Goal: Transaction & Acquisition: Purchase product/service

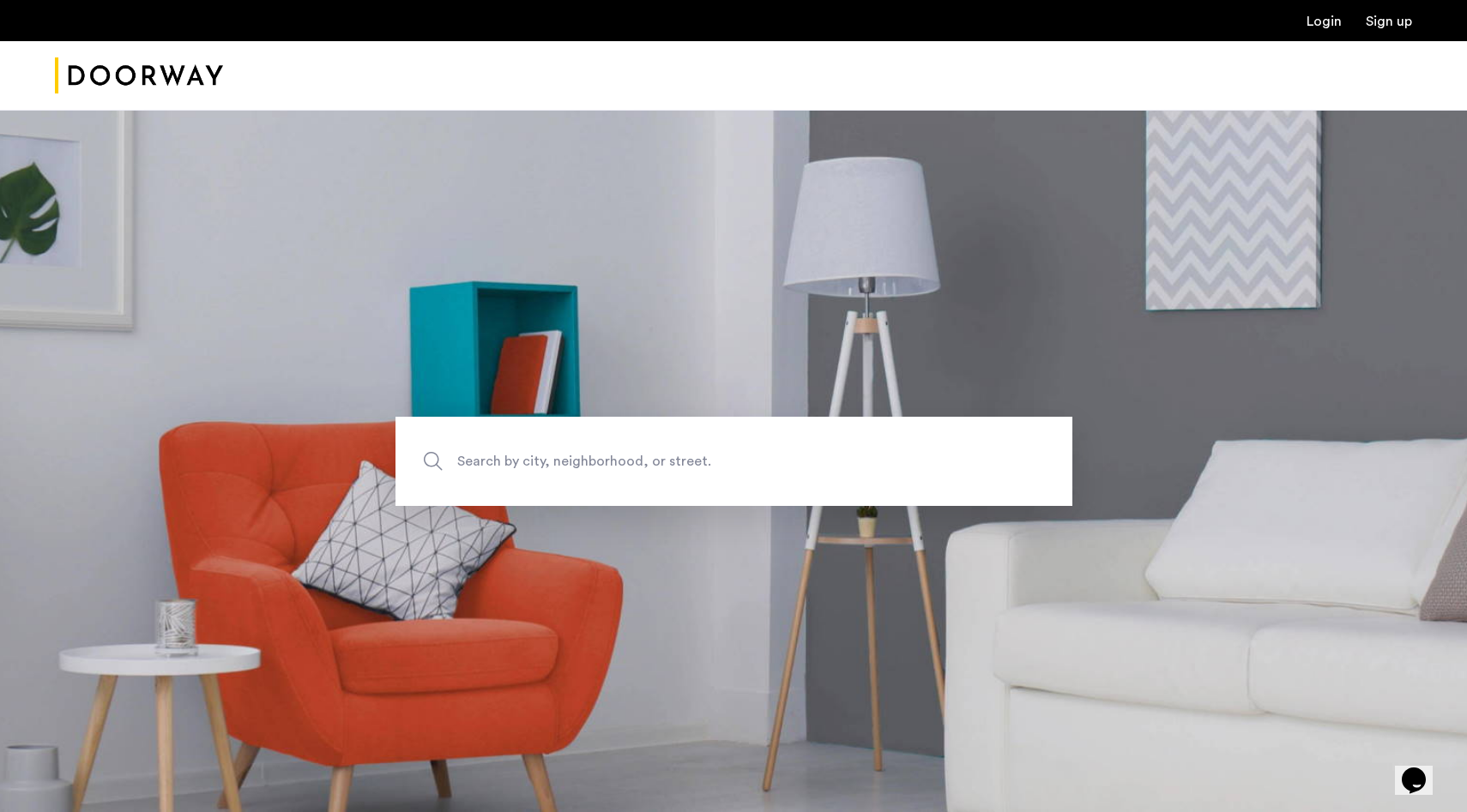
click at [596, 461] on span "Search by city, neighborhood, or street." at bounding box center [694, 461] width 473 height 24
click at [596, 461] on input "Search by city, neighborhood, or street." at bounding box center [733, 461] width 677 height 89
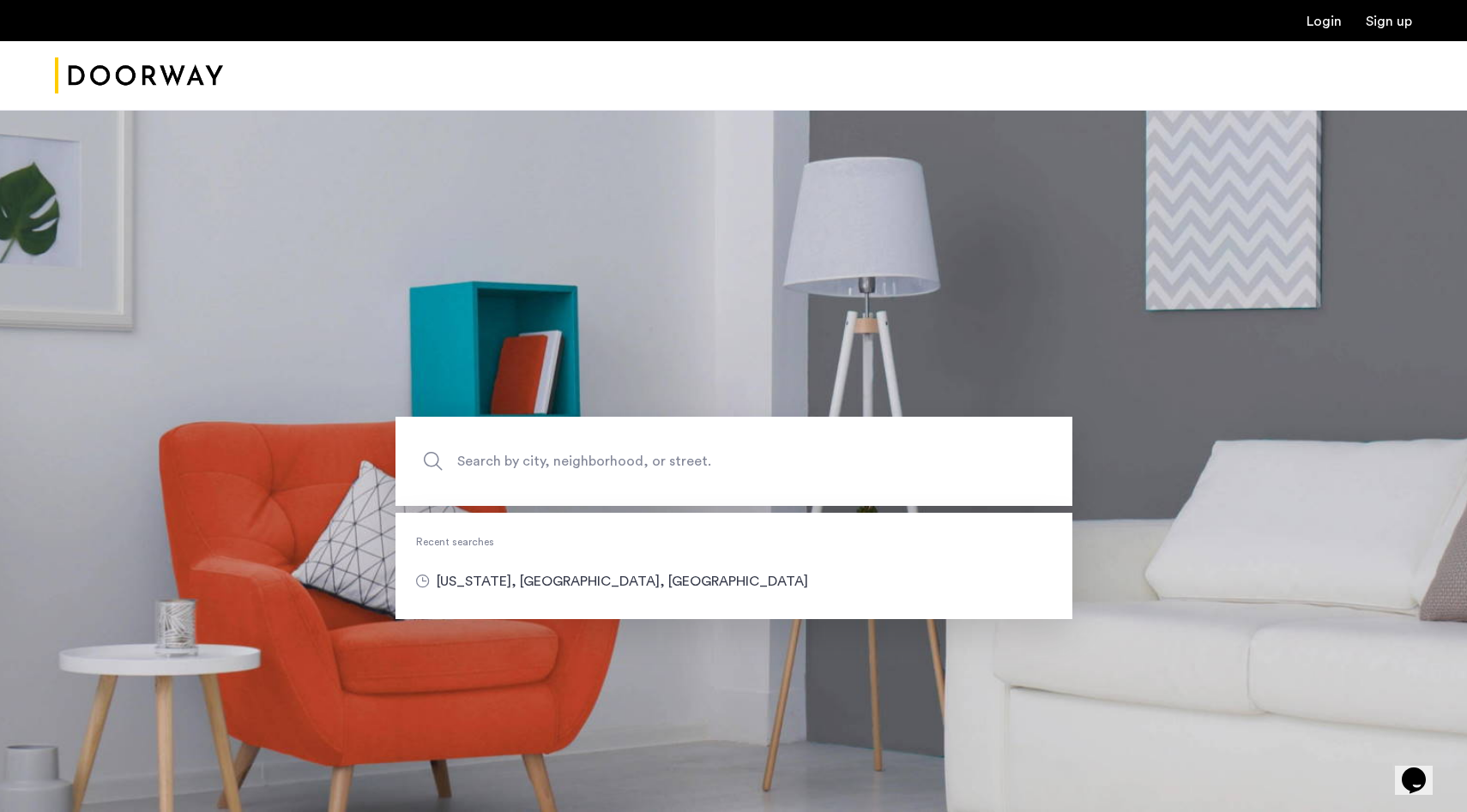
type input "**********"
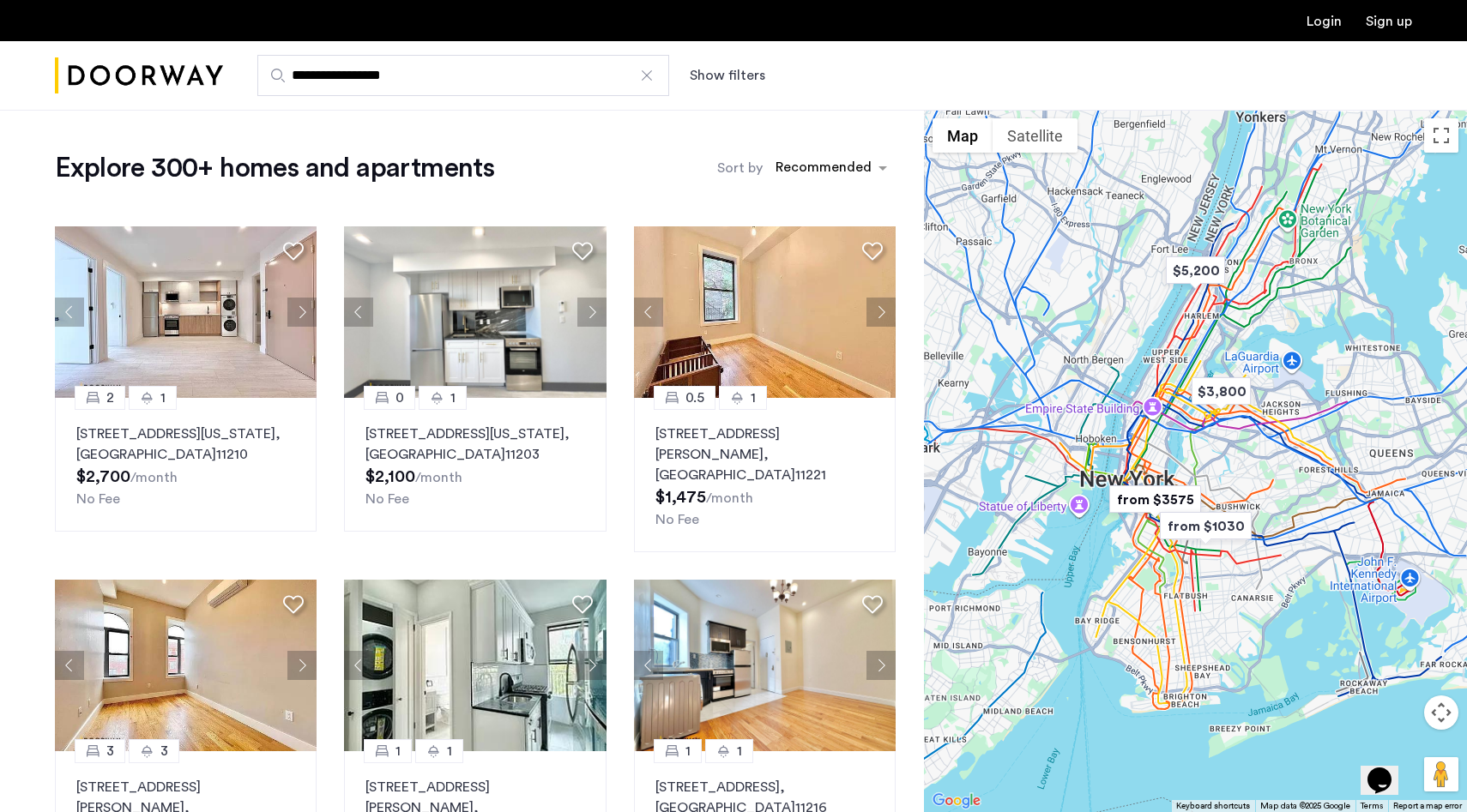
click at [713, 72] on button "Show filters" at bounding box center [727, 75] width 75 height 21
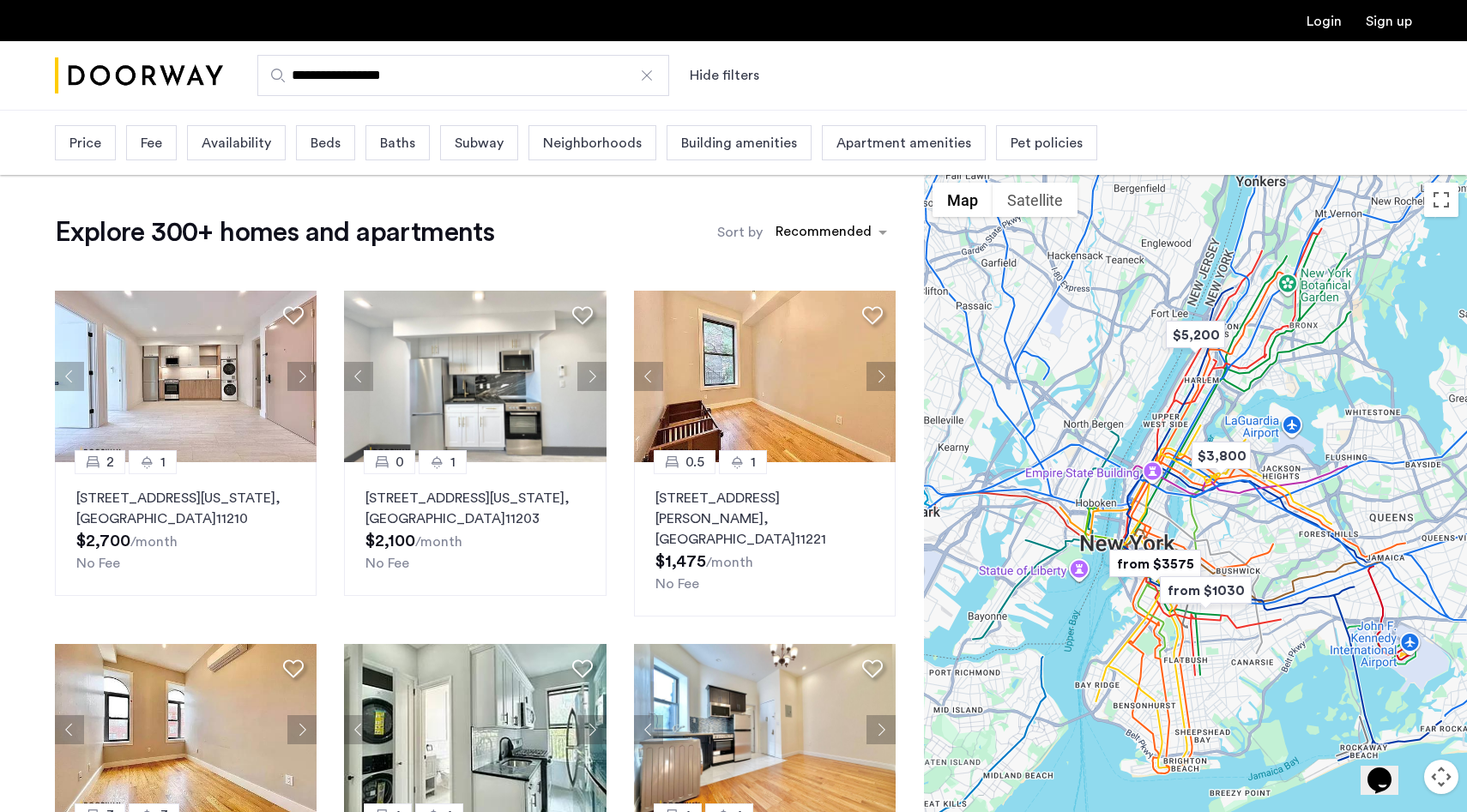
click at [101, 154] on div "Price" at bounding box center [85, 142] width 61 height 35
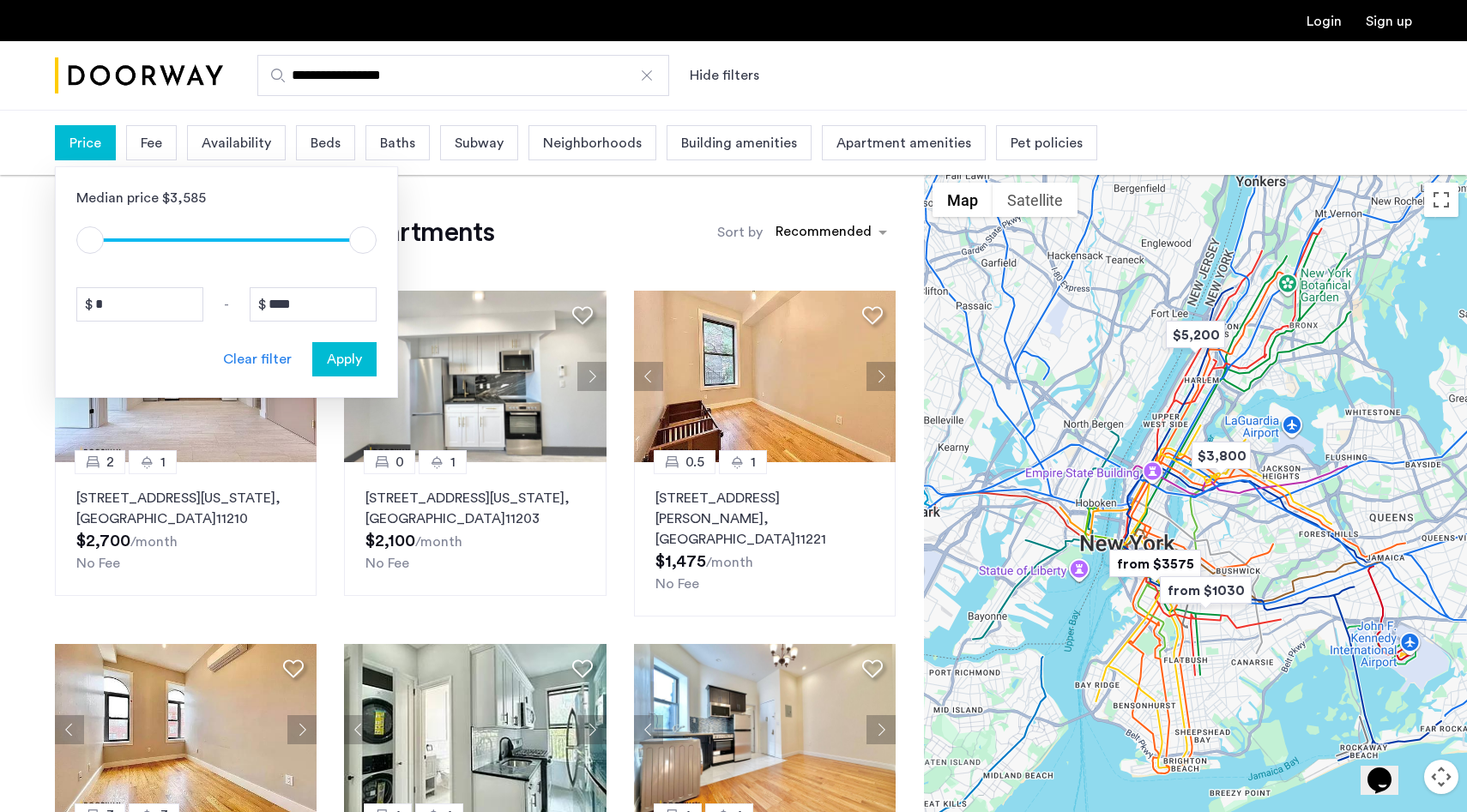
click at [329, 136] on span "Beds" at bounding box center [326, 143] width 30 height 21
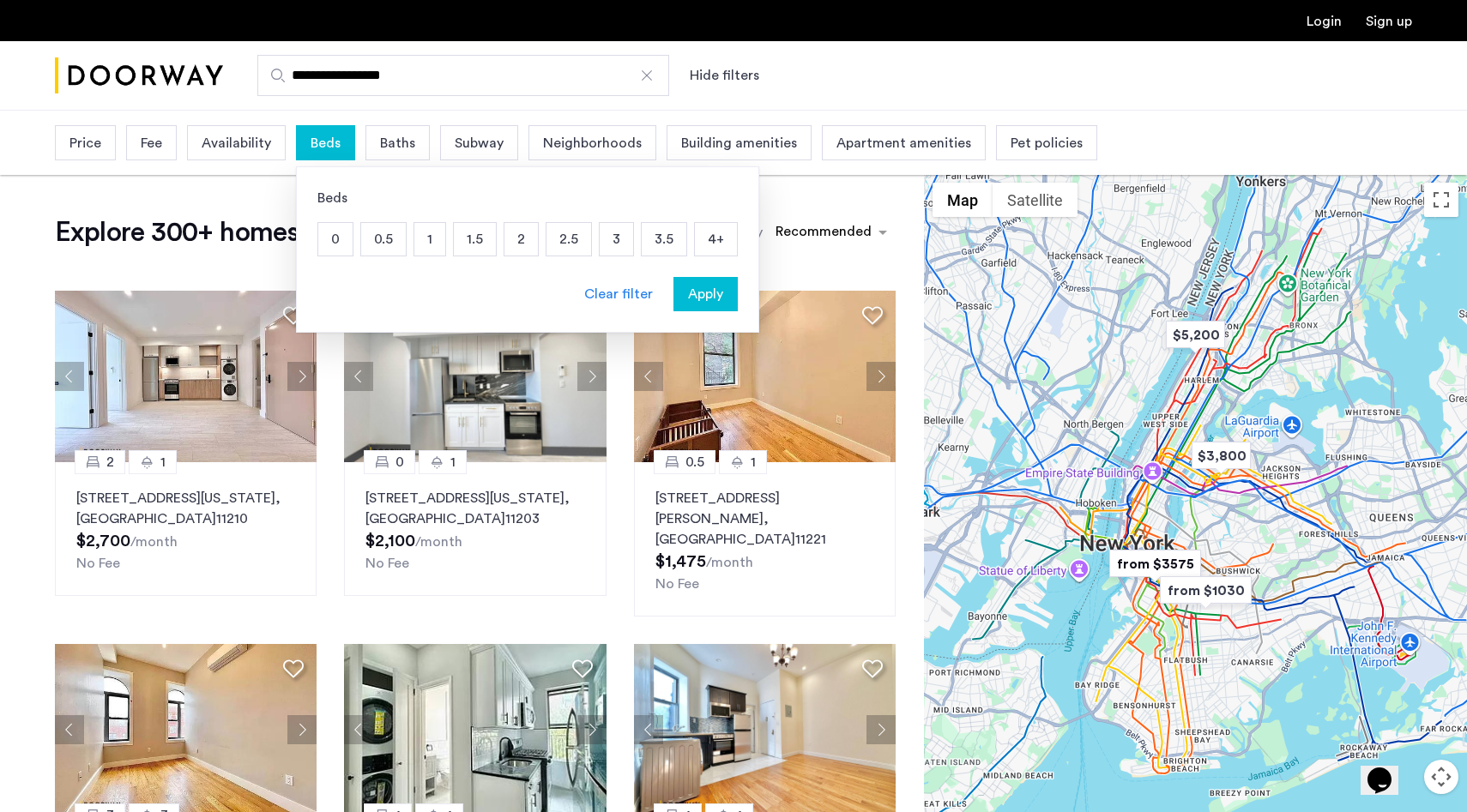
click at [709, 240] on p "4+" at bounding box center [715, 239] width 42 height 33
click at [713, 293] on span "Apply" at bounding box center [705, 295] width 35 height 21
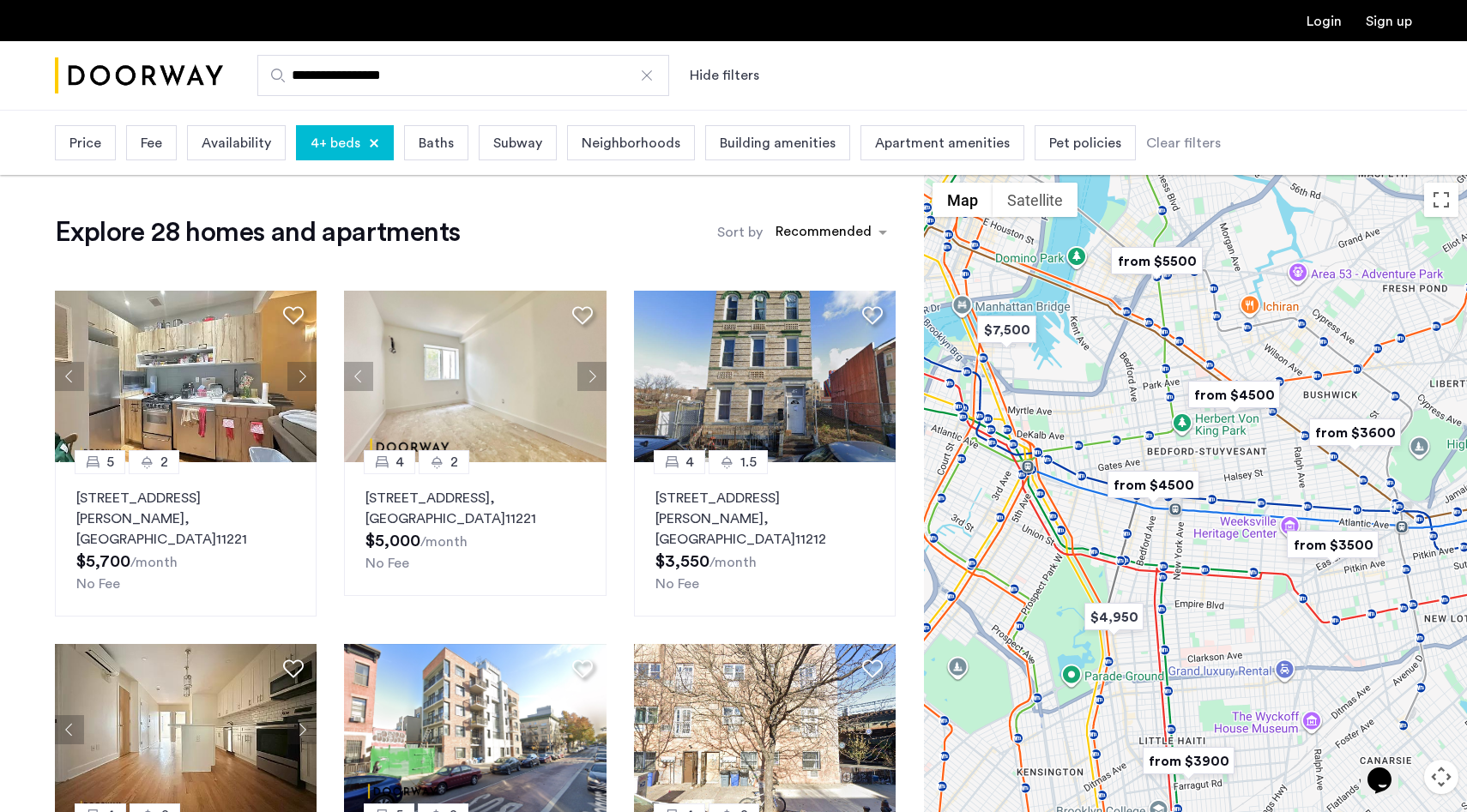
click at [431, 136] on span "Baths" at bounding box center [436, 143] width 35 height 21
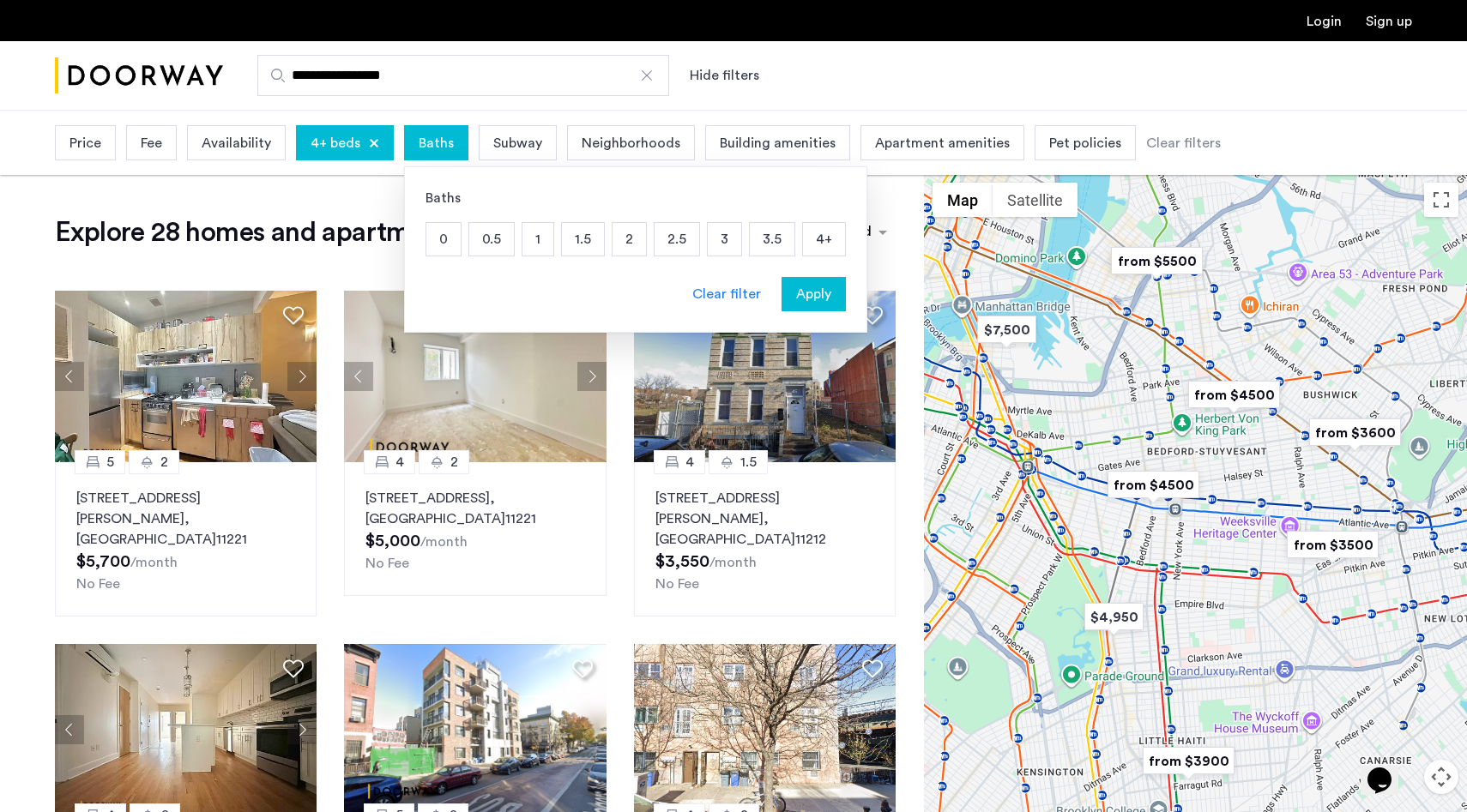
click at [728, 242] on p "3" at bounding box center [725, 239] width 34 height 33
click at [802, 285] on span "Apply" at bounding box center [813, 295] width 35 height 21
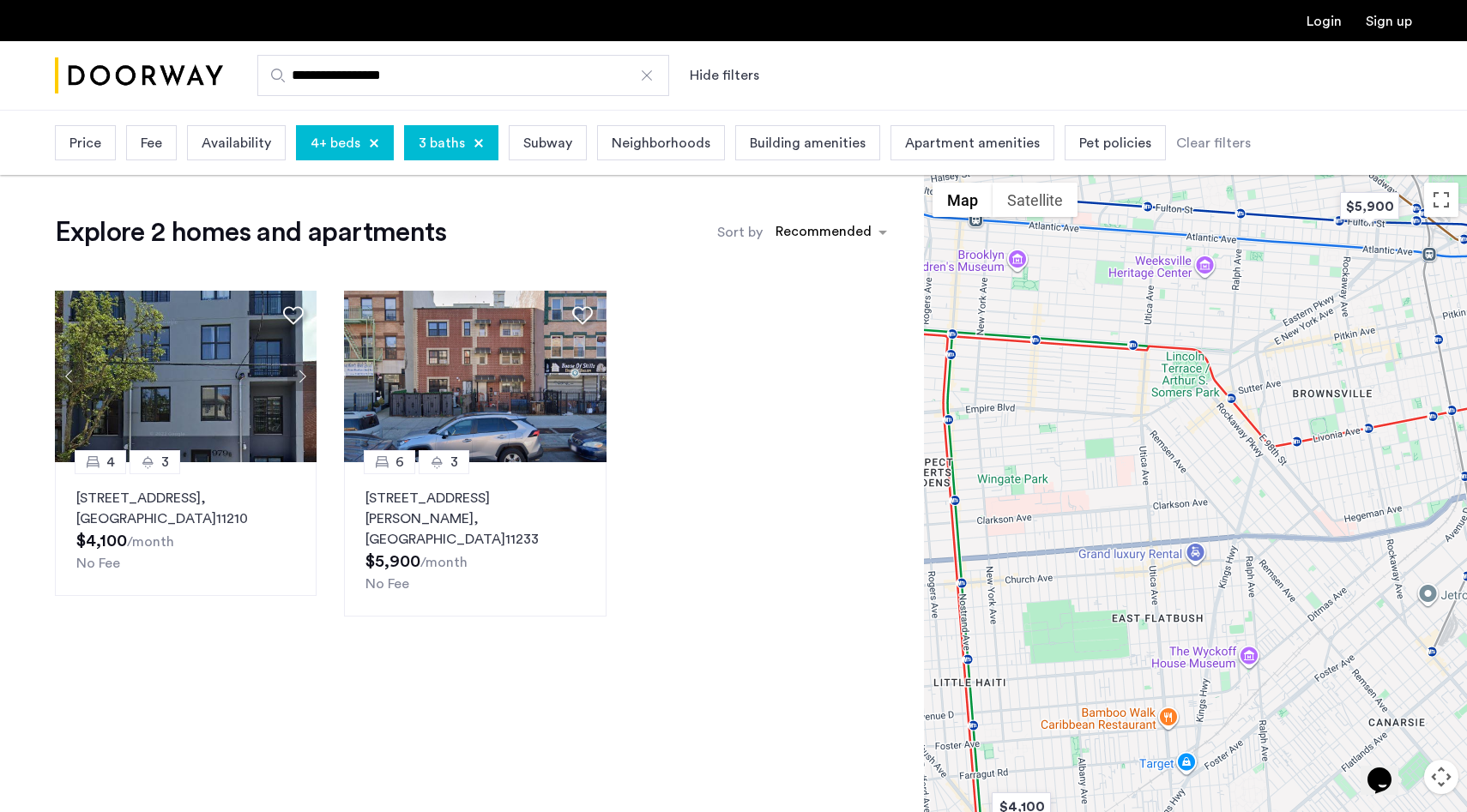
drag, startPoint x: 1140, startPoint y: 380, endPoint x: 1146, endPoint y: 470, distance: 90.2
click at [1146, 470] on div at bounding box center [1195, 525] width 543 height 703
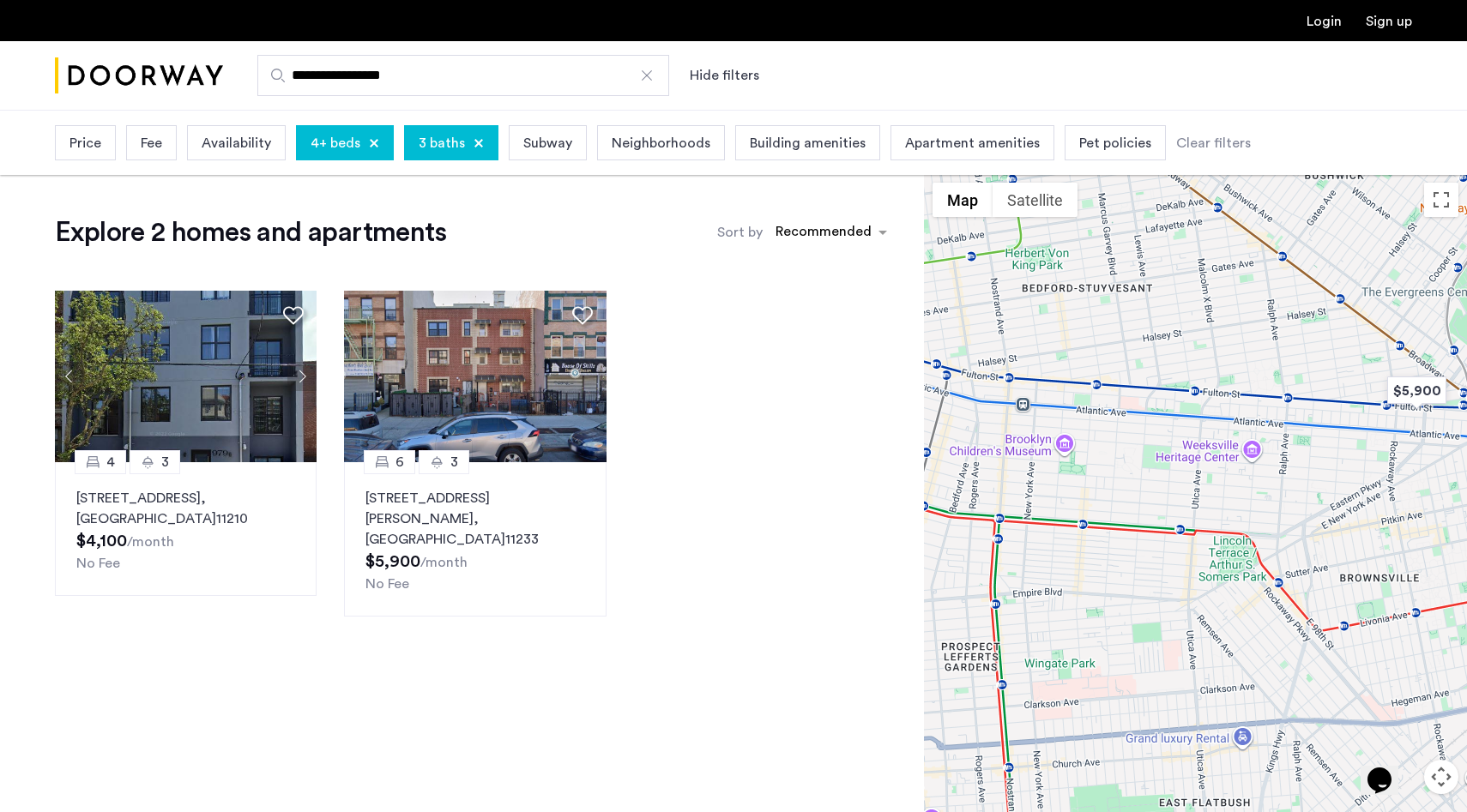
drag, startPoint x: 1149, startPoint y: 514, endPoint x: 1224, endPoint y: 616, distance: 126.6
click at [1222, 613] on div at bounding box center [1195, 525] width 543 height 703
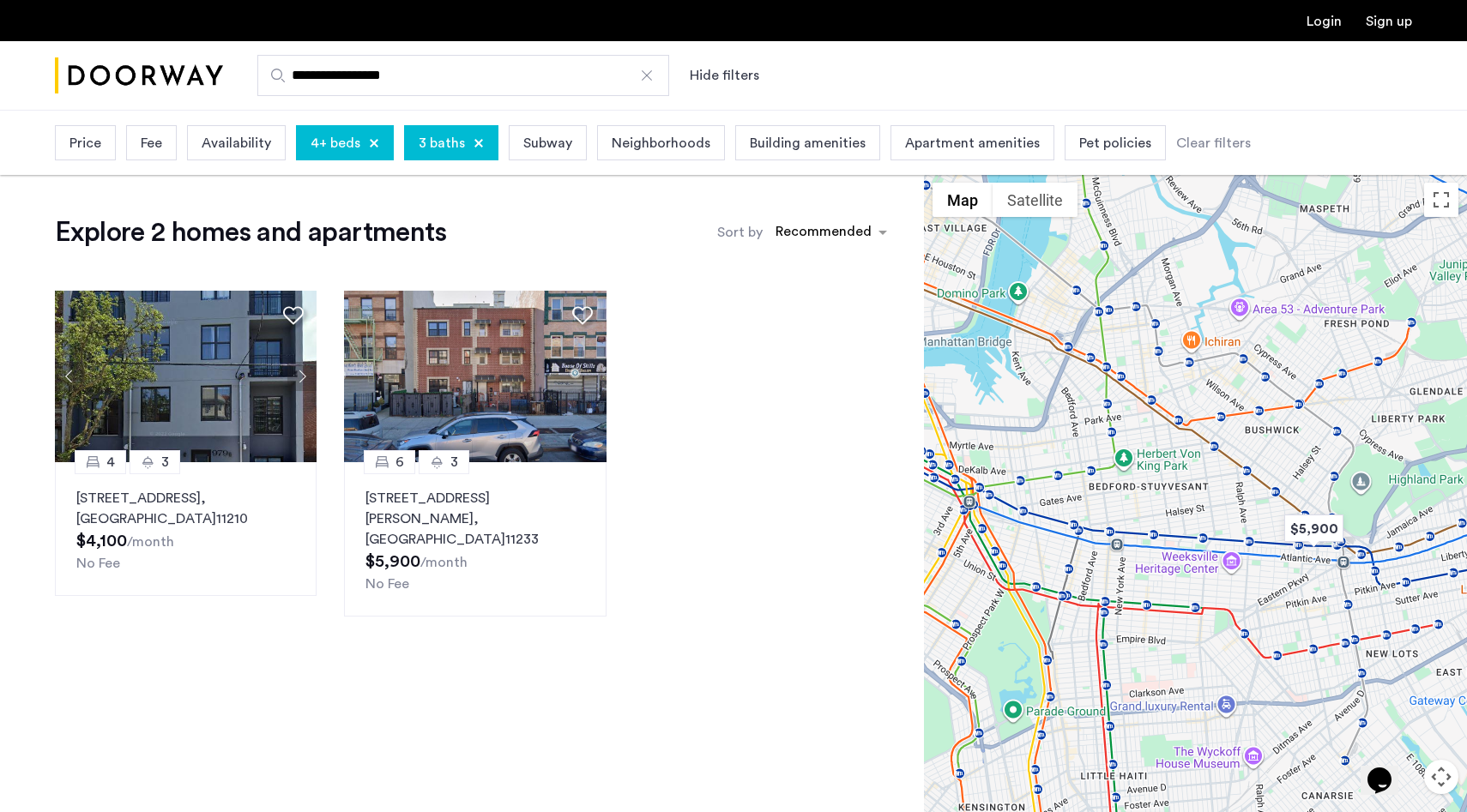
drag, startPoint x: 1224, startPoint y: 513, endPoint x: 1204, endPoint y: 533, distance: 28.3
click at [1204, 533] on div at bounding box center [1195, 525] width 543 height 703
click at [191, 433] on img at bounding box center [185, 376] width 263 height 171
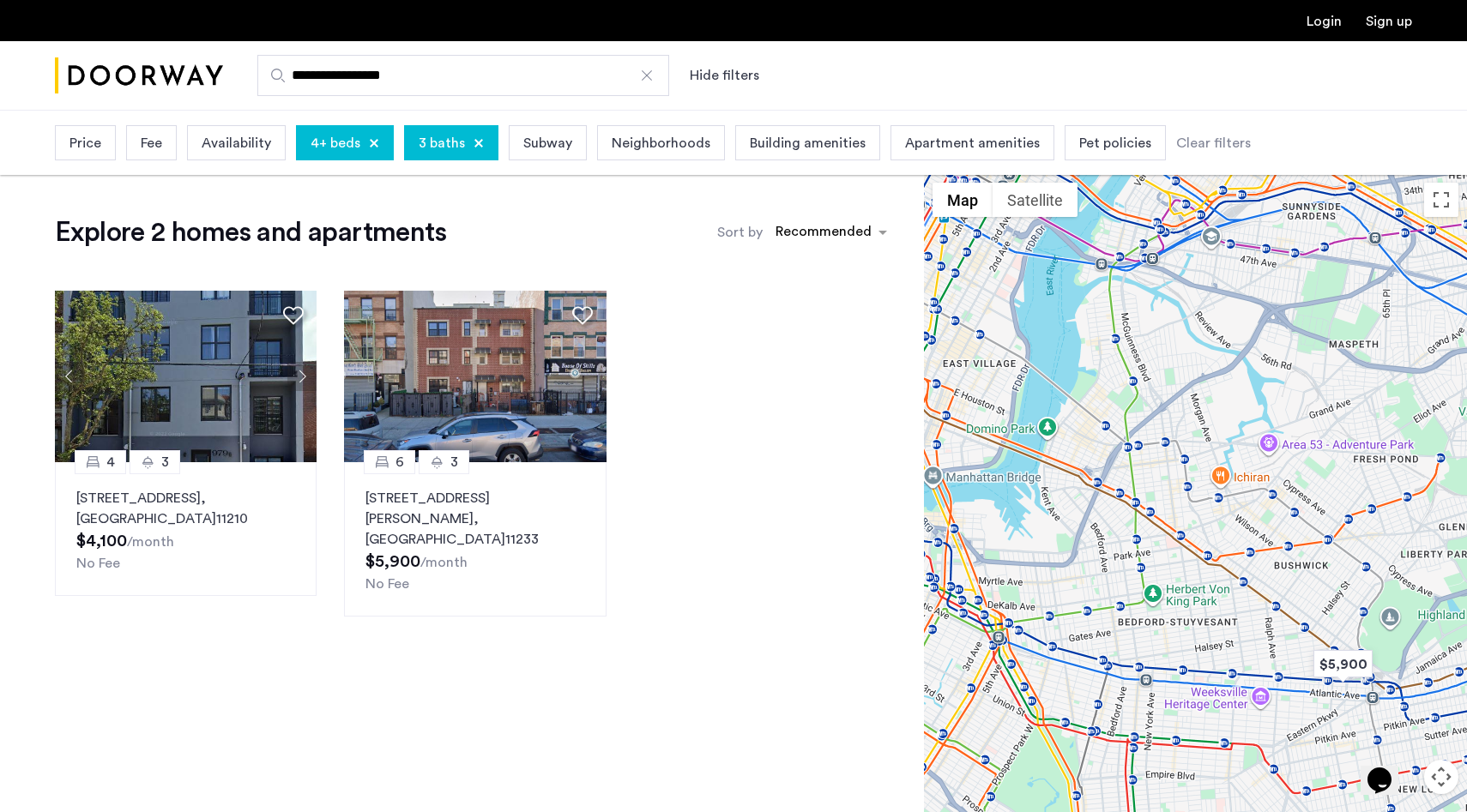
drag, startPoint x: 1160, startPoint y: 320, endPoint x: 1190, endPoint y: 452, distance: 135.4
click at [1190, 452] on div at bounding box center [1195, 525] width 543 height 703
click at [444, 156] on div "3 baths" at bounding box center [451, 142] width 94 height 35
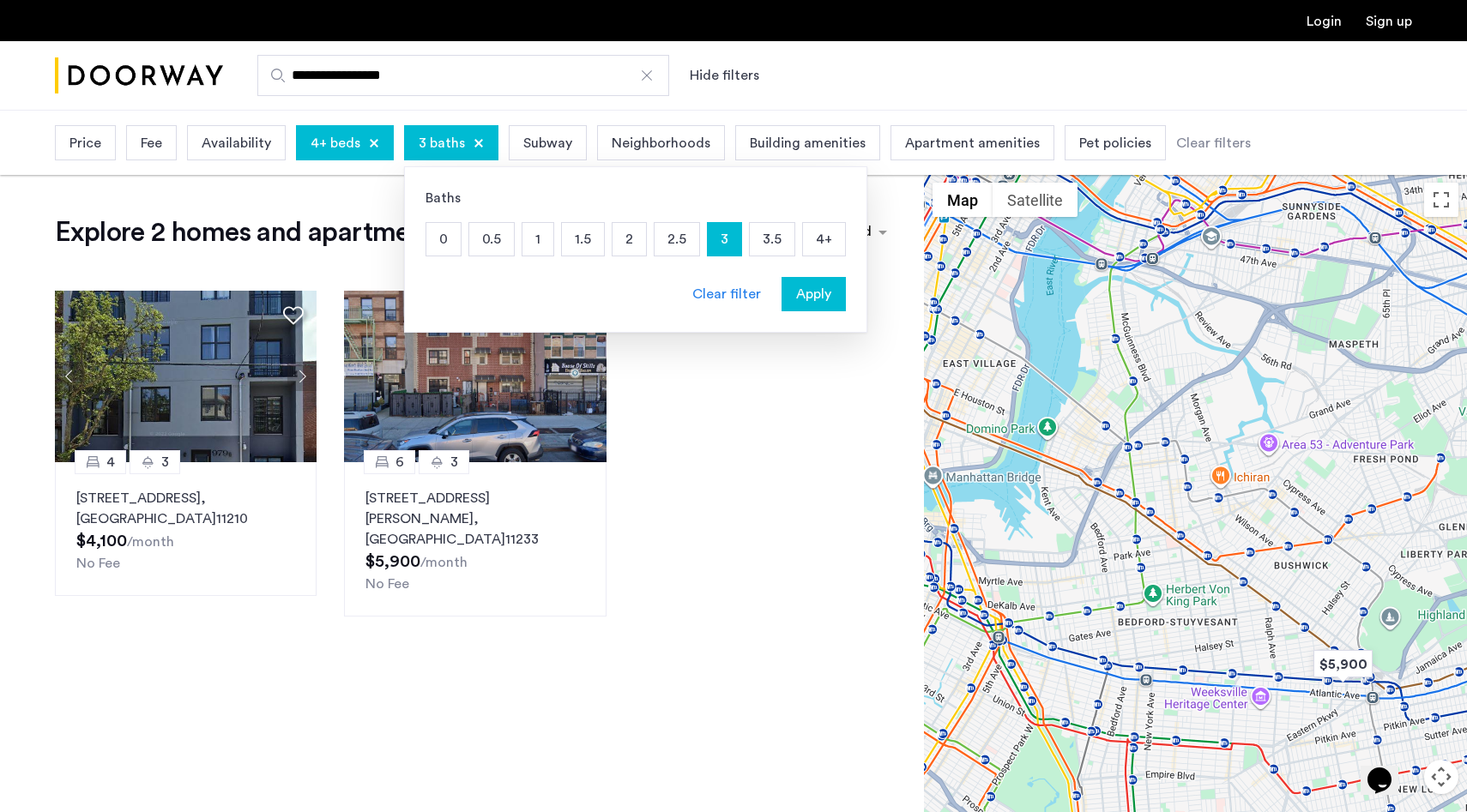
click at [819, 234] on p "4+" at bounding box center [823, 239] width 42 height 33
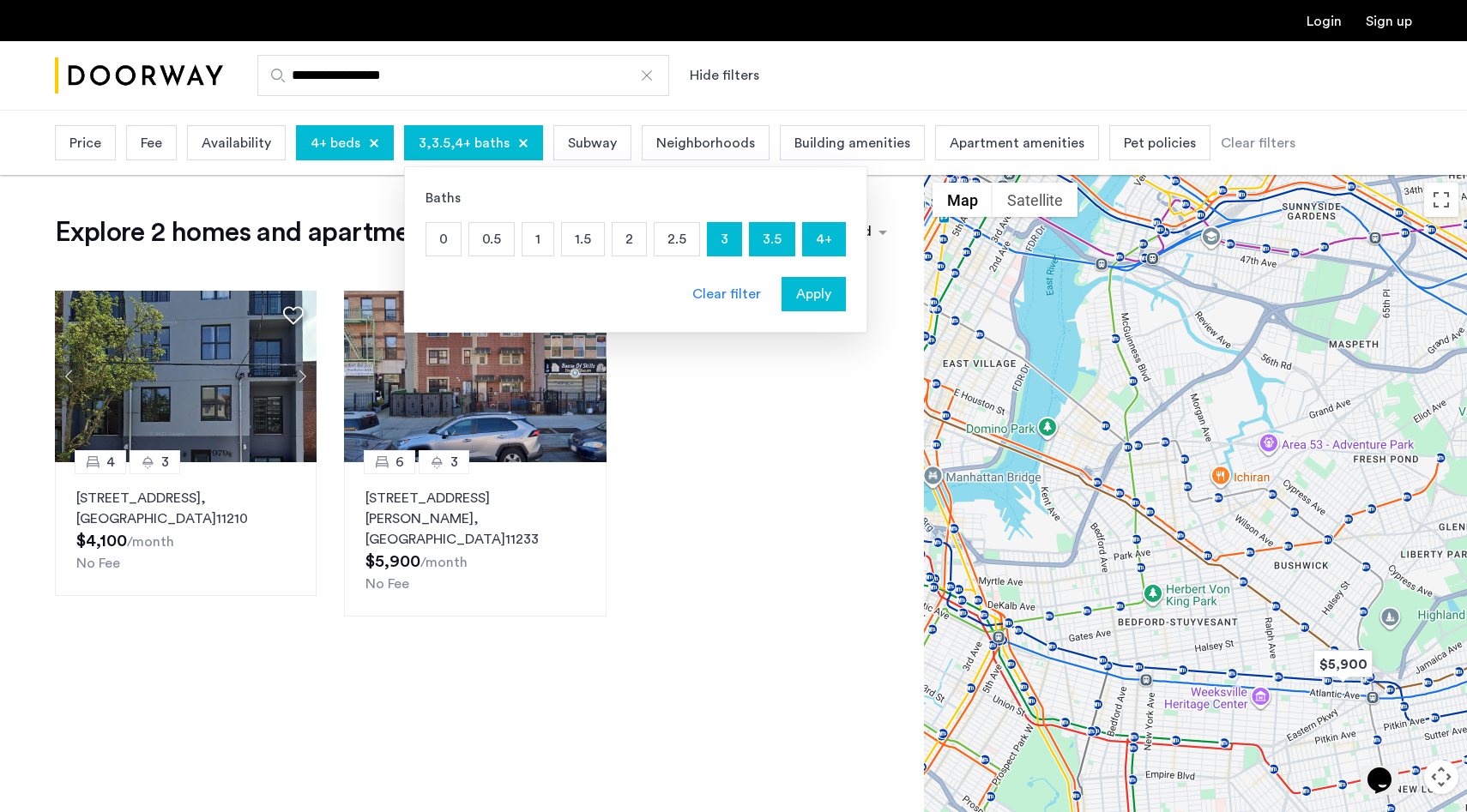
click at [730, 238] on p "3" at bounding box center [725, 239] width 34 height 33
click at [805, 284] on span "Apply" at bounding box center [813, 295] width 35 height 21
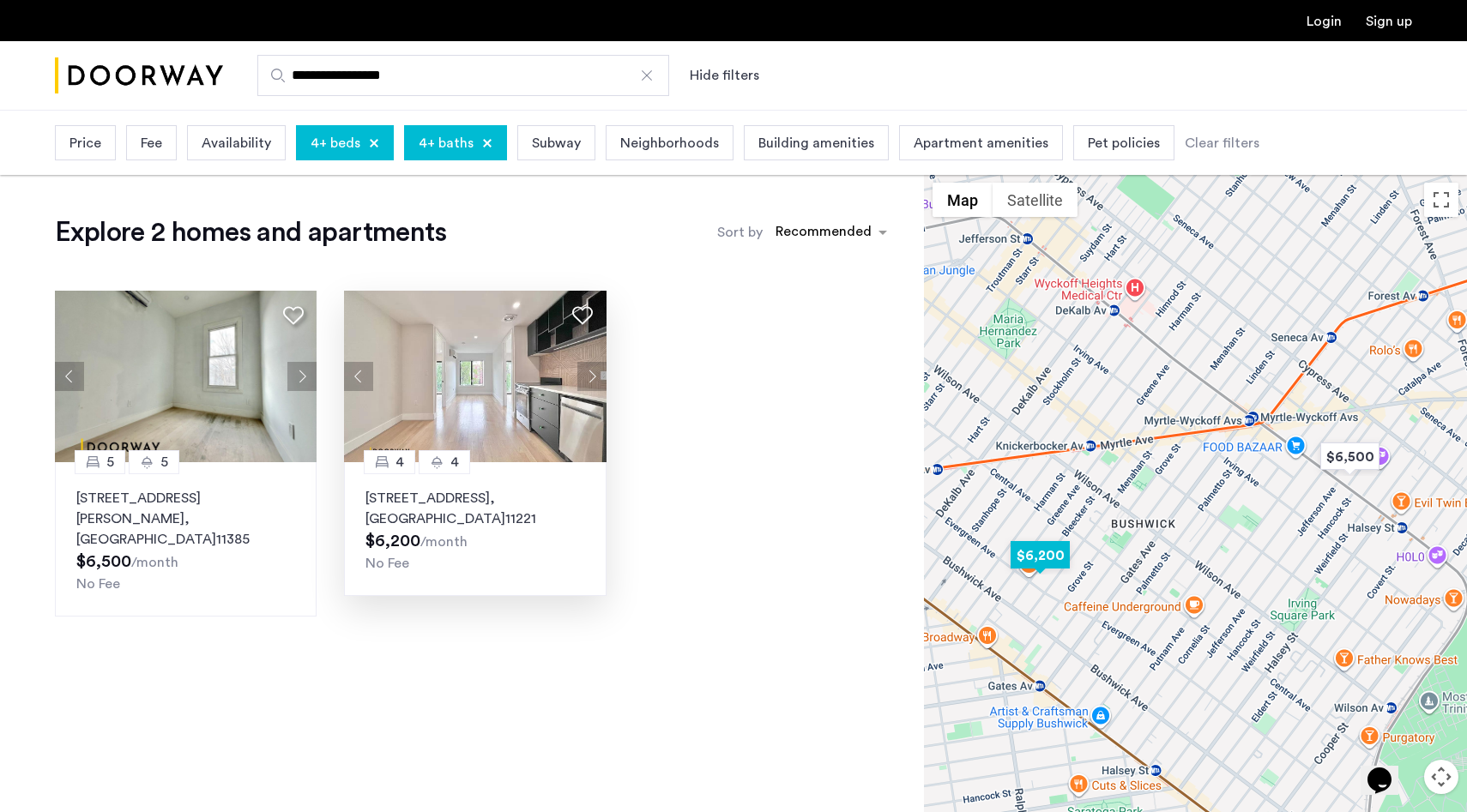
click at [517, 371] on img at bounding box center [475, 376] width 263 height 171
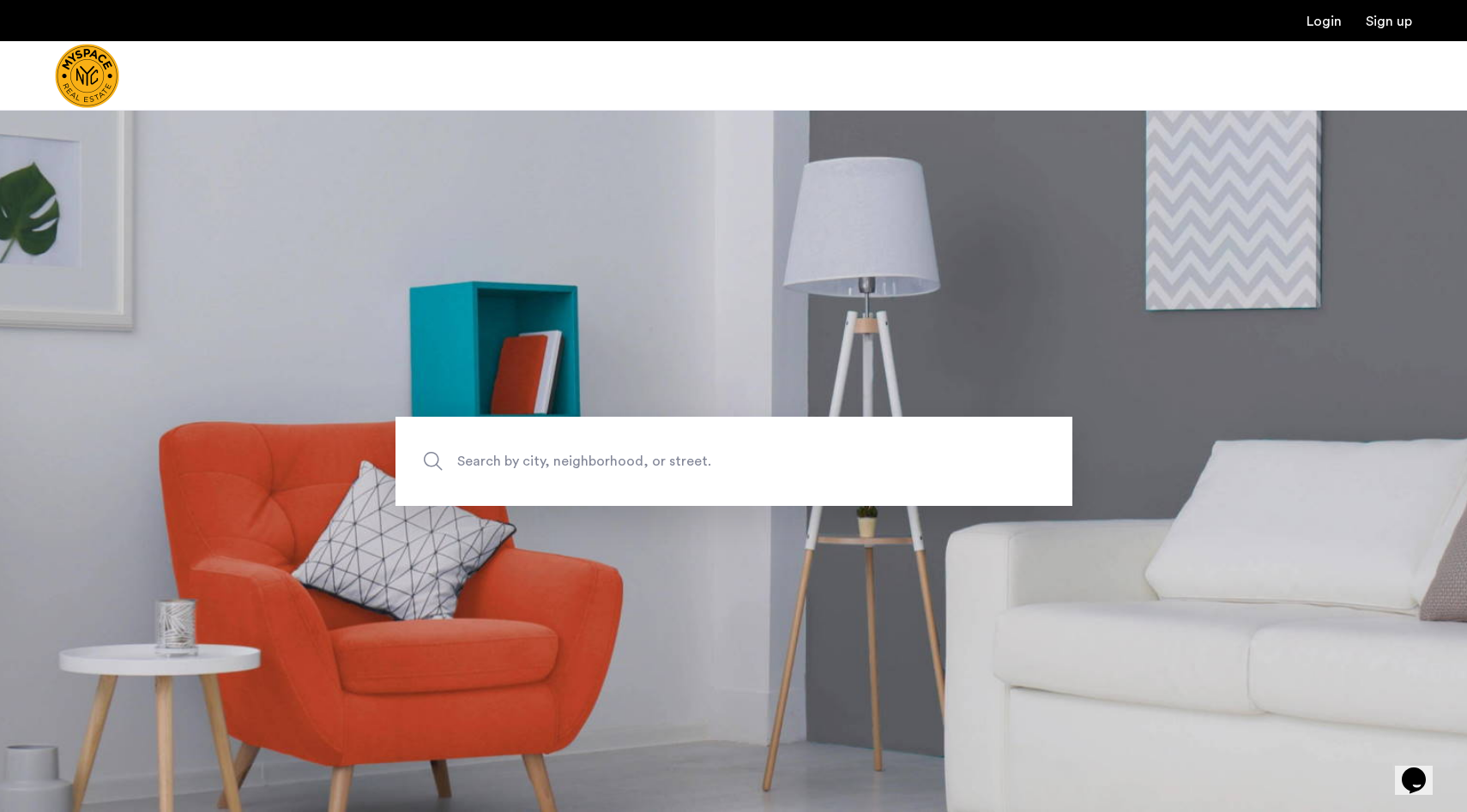
click at [844, 467] on span "Search by city, neighborhood, or street." at bounding box center [694, 461] width 473 height 24
click at [844, 467] on input "Search by city, neighborhood, or street." at bounding box center [733, 461] width 677 height 89
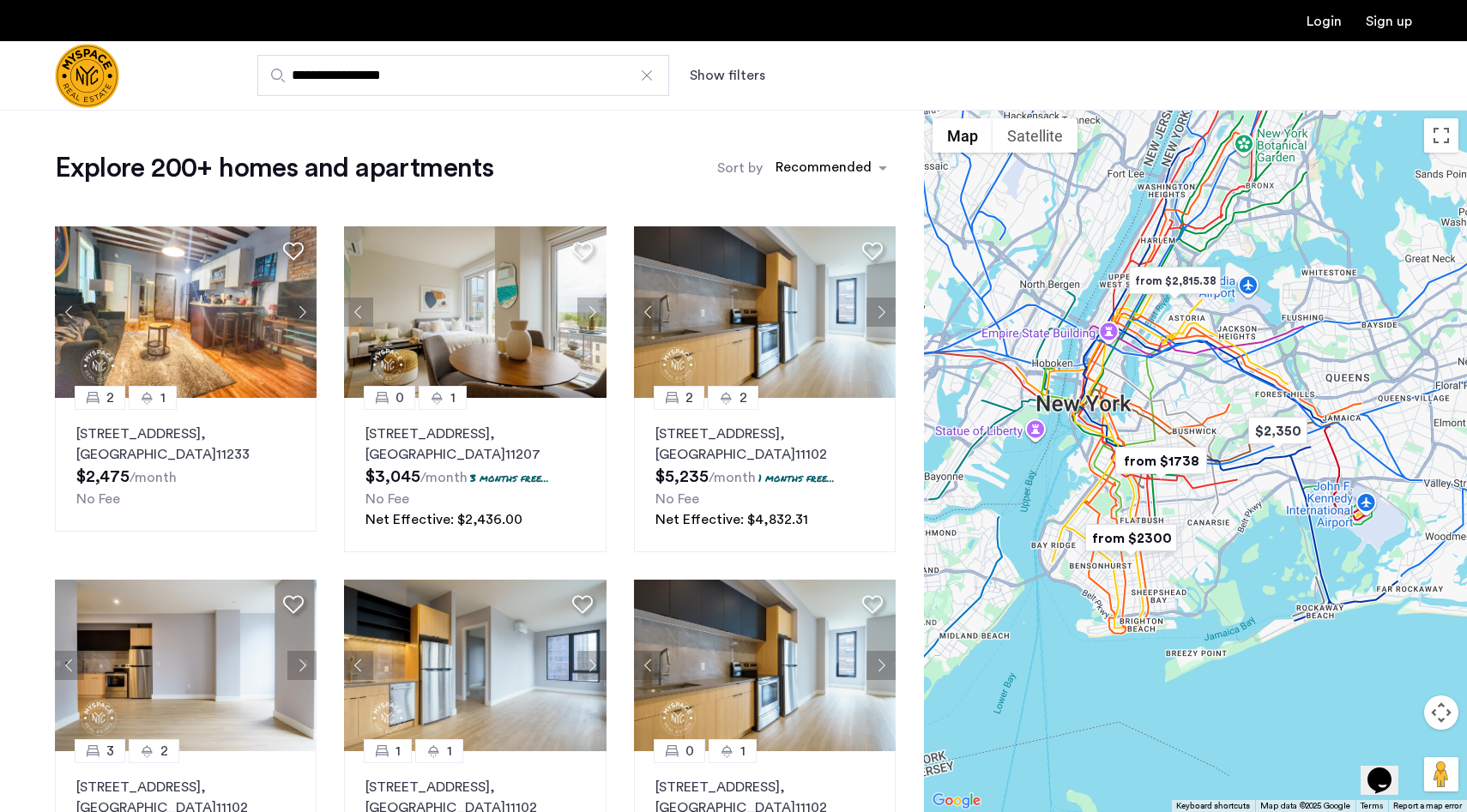
click at [726, 74] on button "Show filters" at bounding box center [727, 75] width 75 height 21
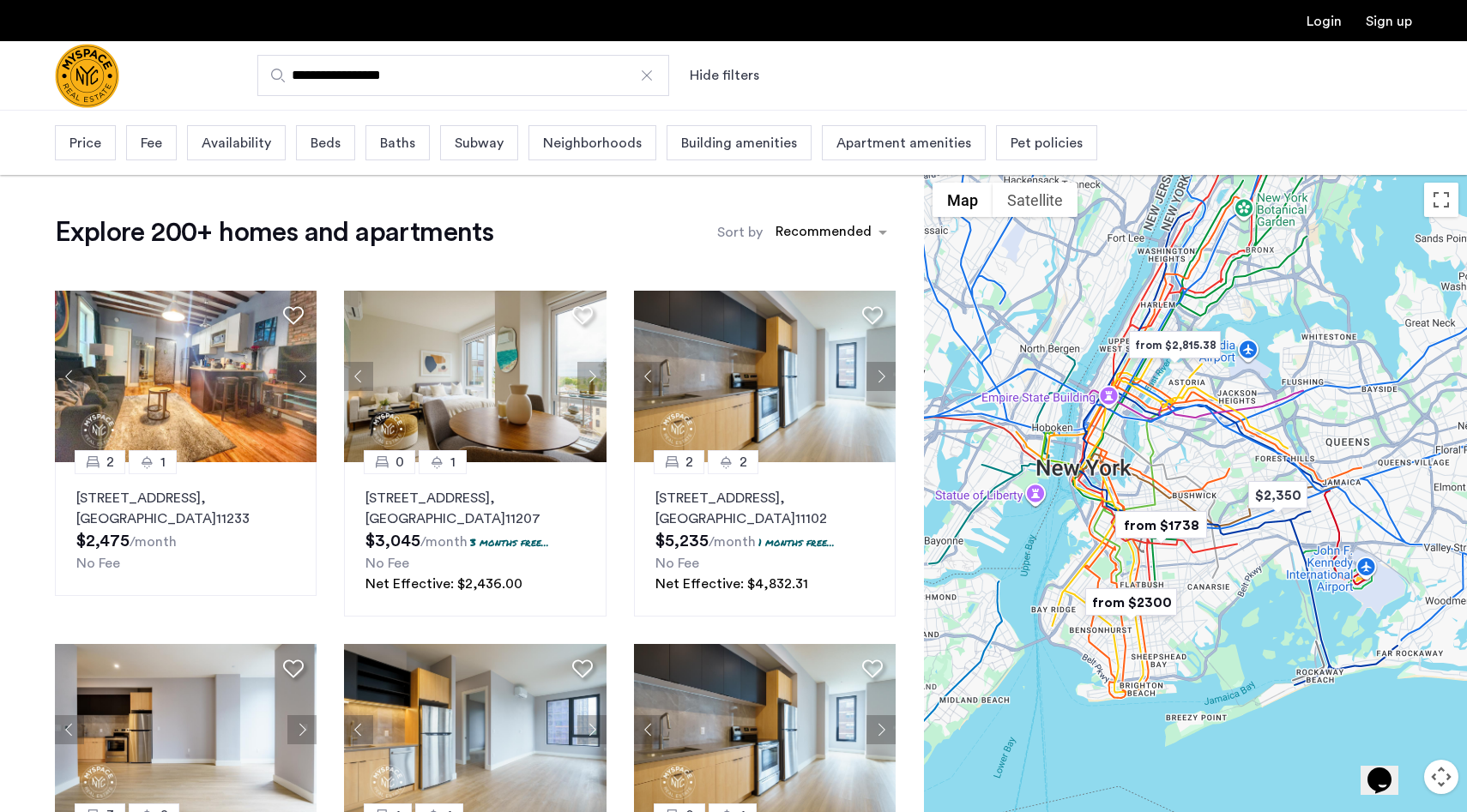
click at [320, 144] on span "Beds" at bounding box center [326, 143] width 30 height 21
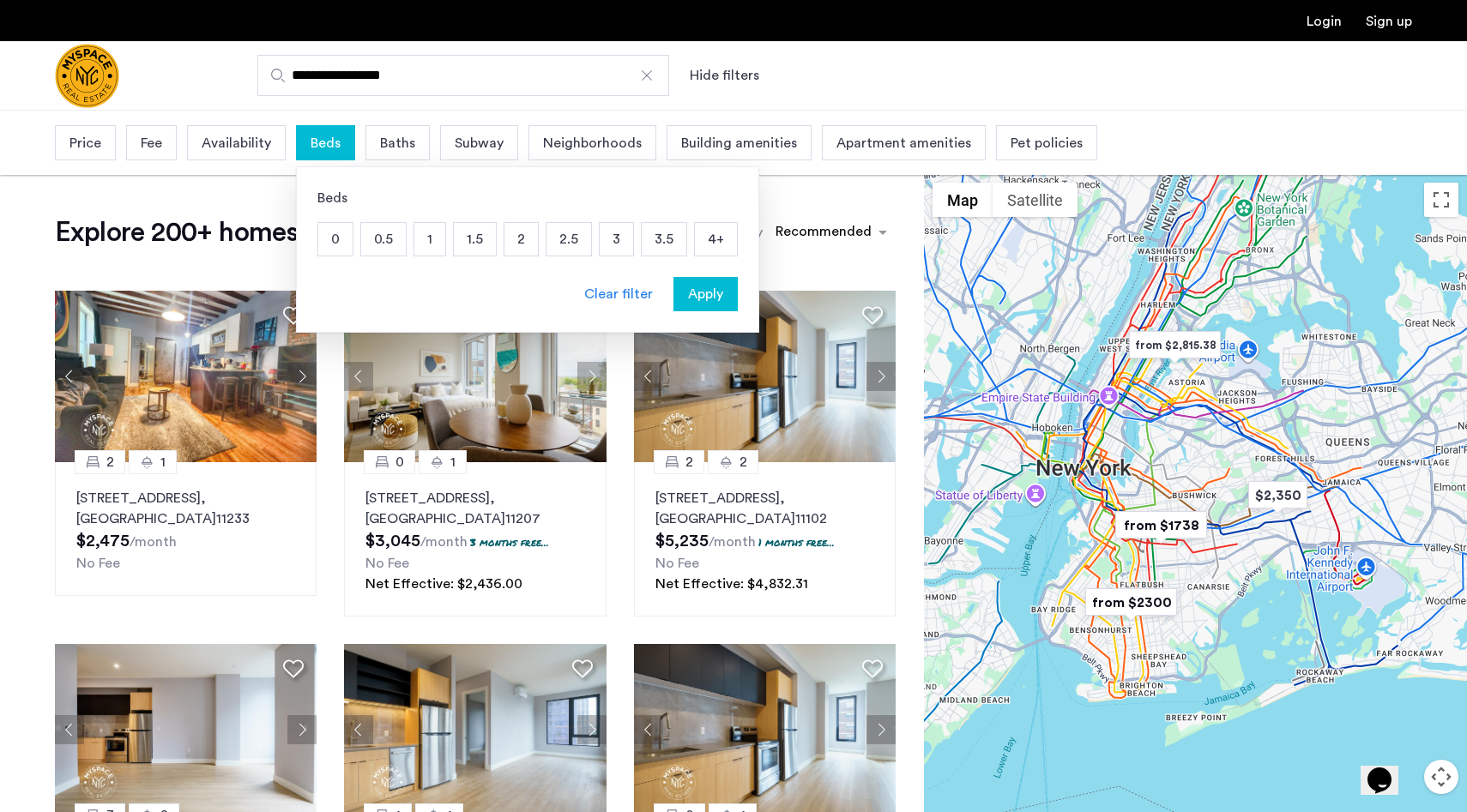
click at [703, 236] on p "4+" at bounding box center [715, 239] width 42 height 33
click at [711, 294] on span "Apply" at bounding box center [705, 295] width 35 height 21
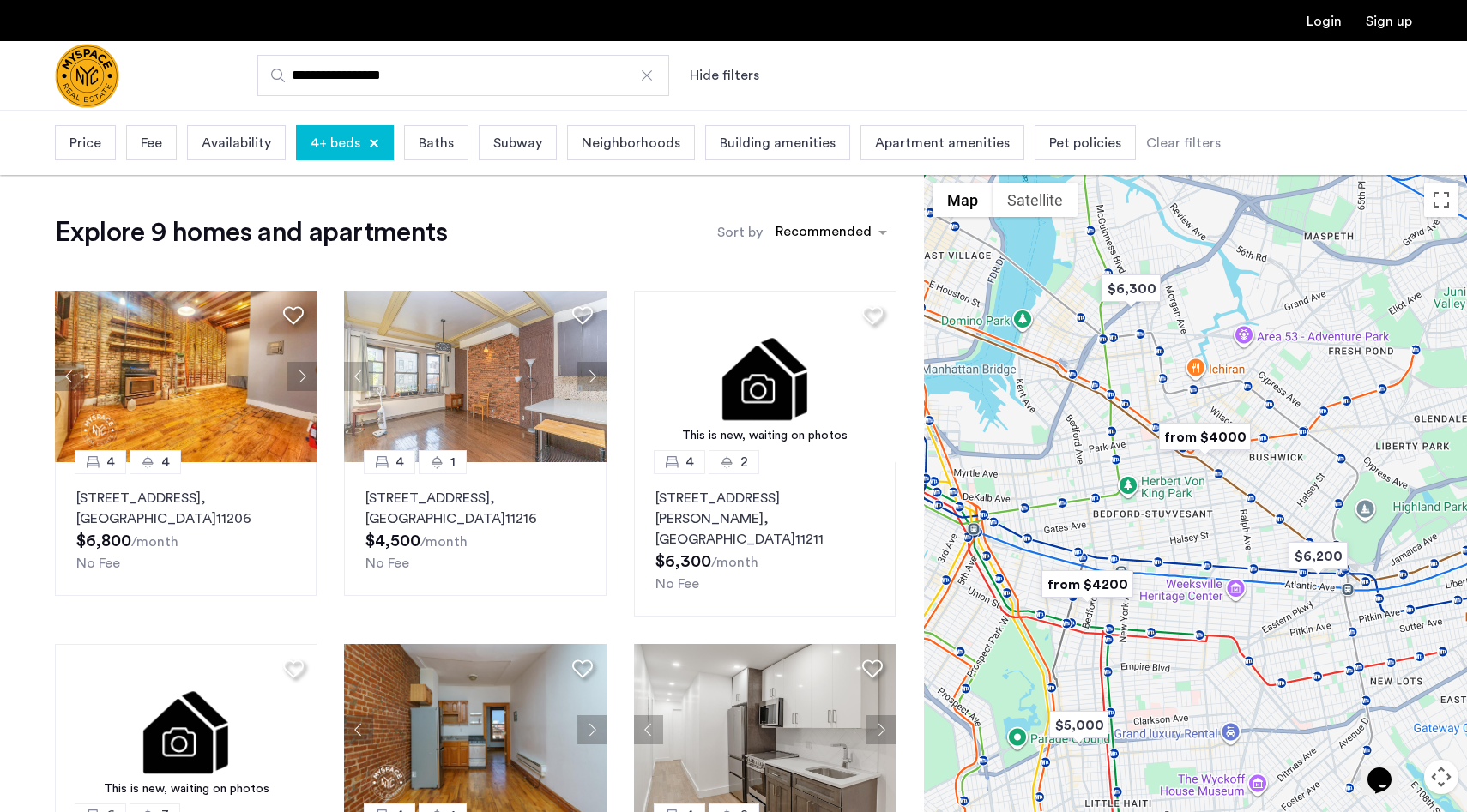
click at [452, 134] on div "Baths" at bounding box center [436, 142] width 64 height 35
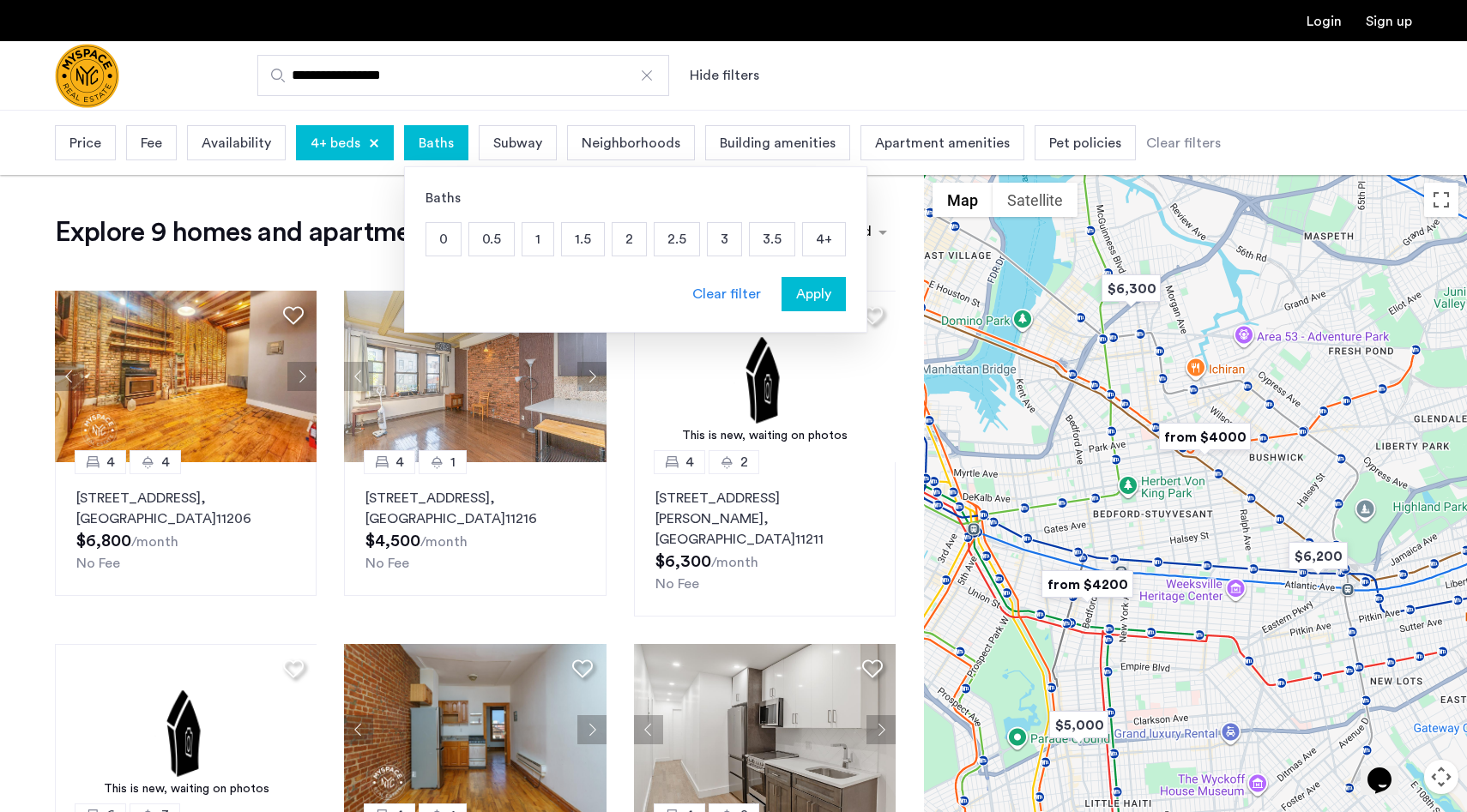
click at [722, 241] on p "3" at bounding box center [725, 239] width 34 height 33
click at [818, 286] on span "Apply" at bounding box center [813, 295] width 35 height 21
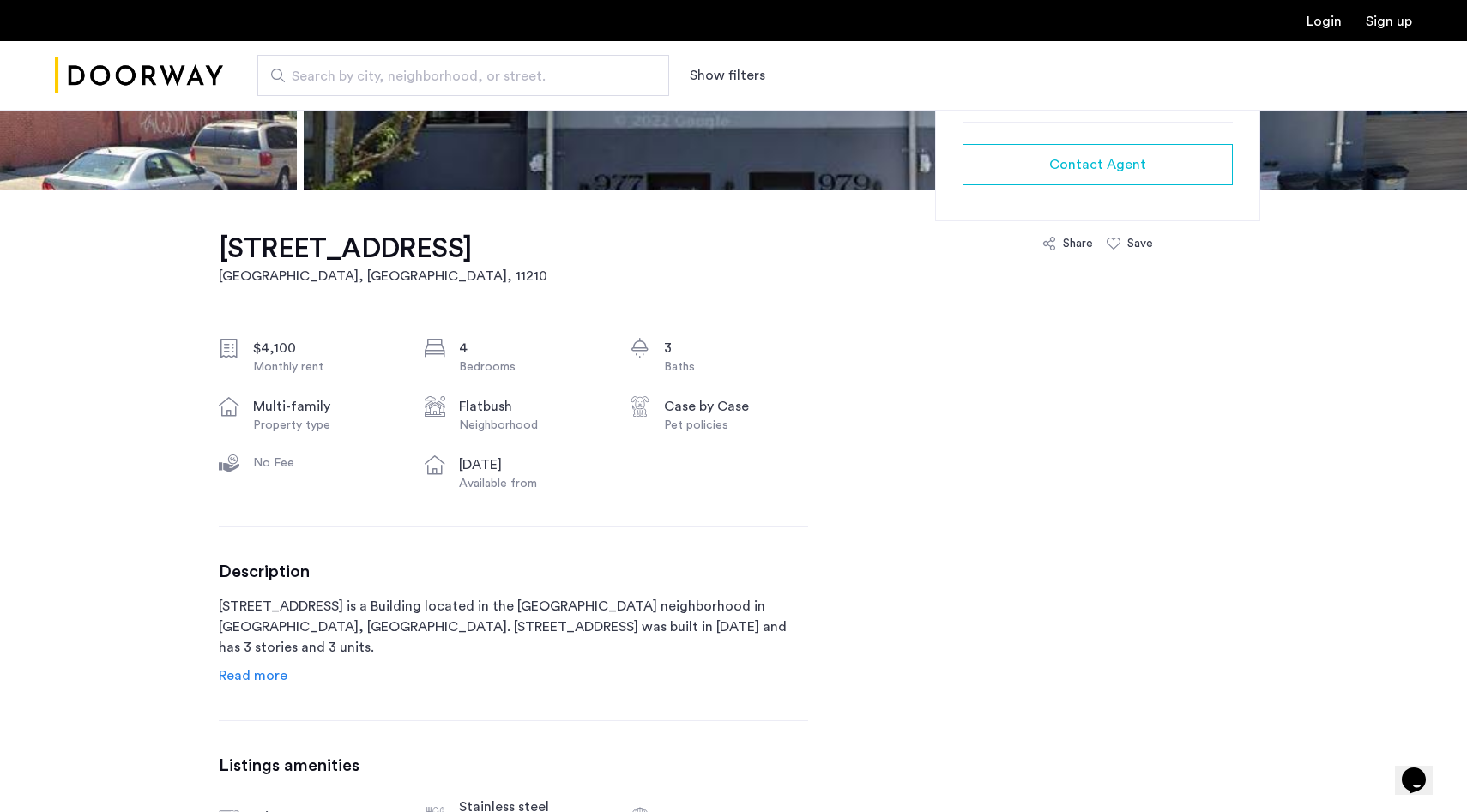
scroll to position [45, 0]
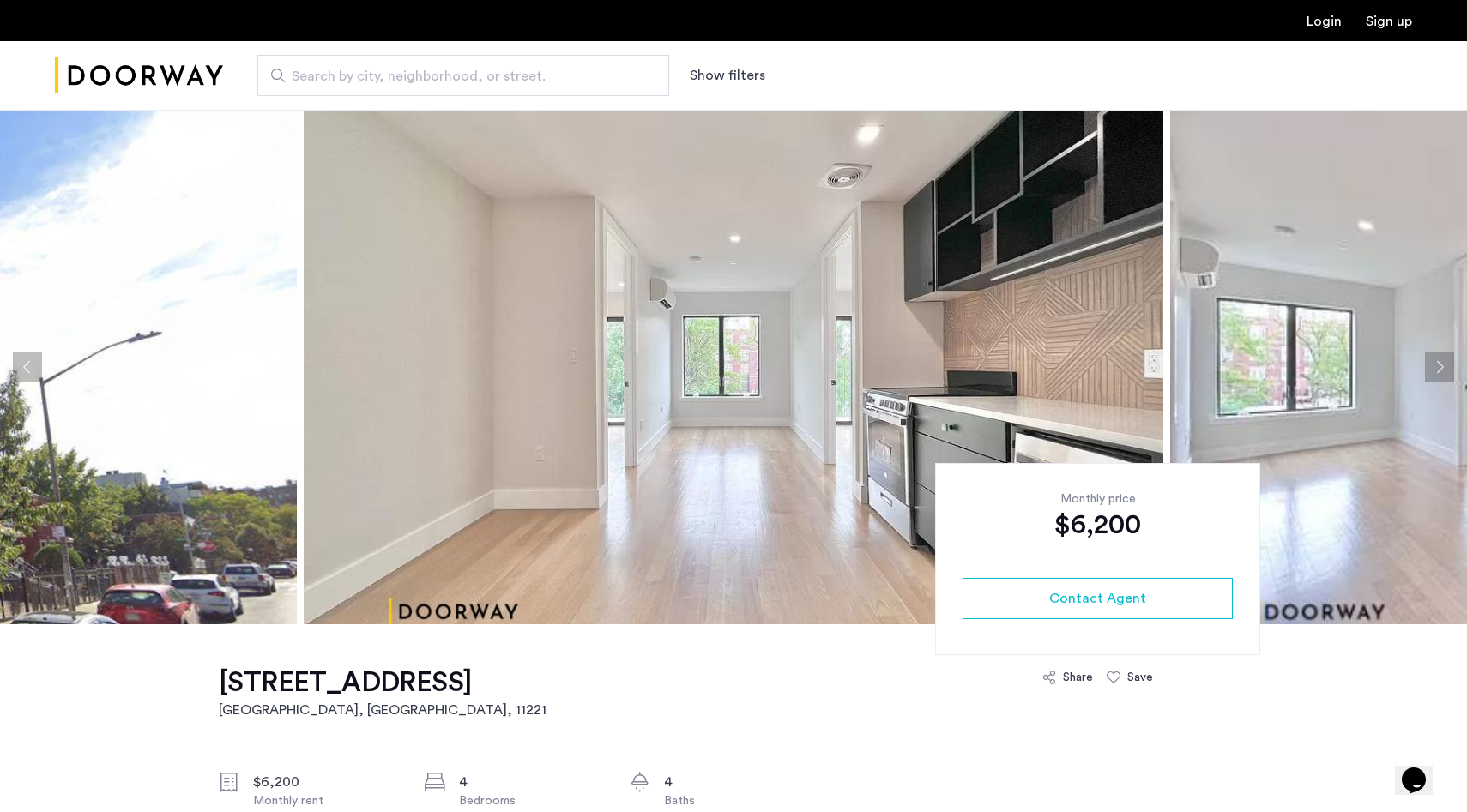
click at [825, 326] on img at bounding box center [734, 367] width 860 height 515
